Goal: Task Accomplishment & Management: Complete application form

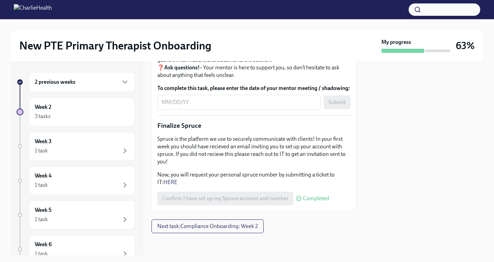
scroll to position [851, 0]
click at [168, 107] on textarea "To complete this task, please enter the date of your mentor meeting / shadowing:" at bounding box center [238, 102] width 155 height 8
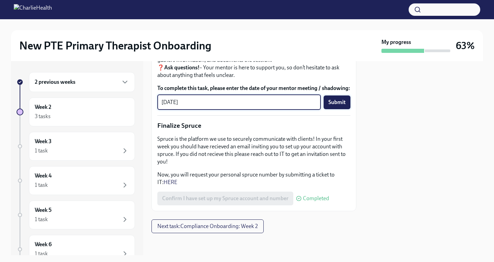
type textarea "[DATE]"
click at [340, 106] on span "Submit" at bounding box center [336, 102] width 17 height 7
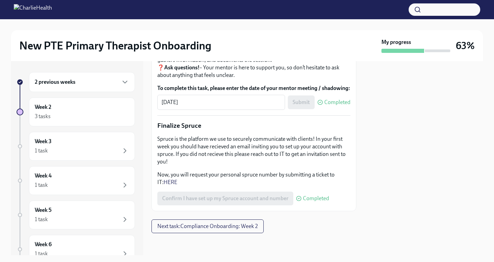
scroll to position [870, 0]
click at [94, 107] on div "Week 2 3 tasks" at bounding box center [82, 112] width 94 height 17
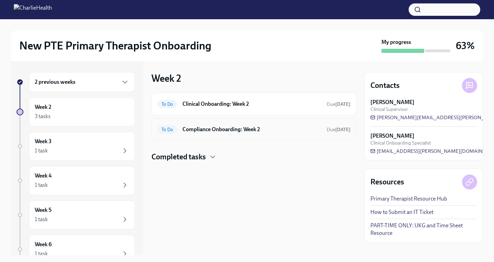
click at [247, 132] on h6 "Compliance Onboarding: Week 2" at bounding box center [251, 130] width 139 height 8
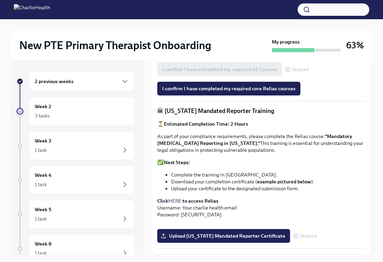
scroll to position [460, 0]
click at [202, 238] on span "Upload [US_STATE] Mandated Reporter Certificate" at bounding box center [223, 236] width 123 height 7
click at [0, 0] on input "Upload [US_STATE] Mandated Reporter Certificate" at bounding box center [0, 0] width 0 height 0
